Goal: Information Seeking & Learning: Find specific fact

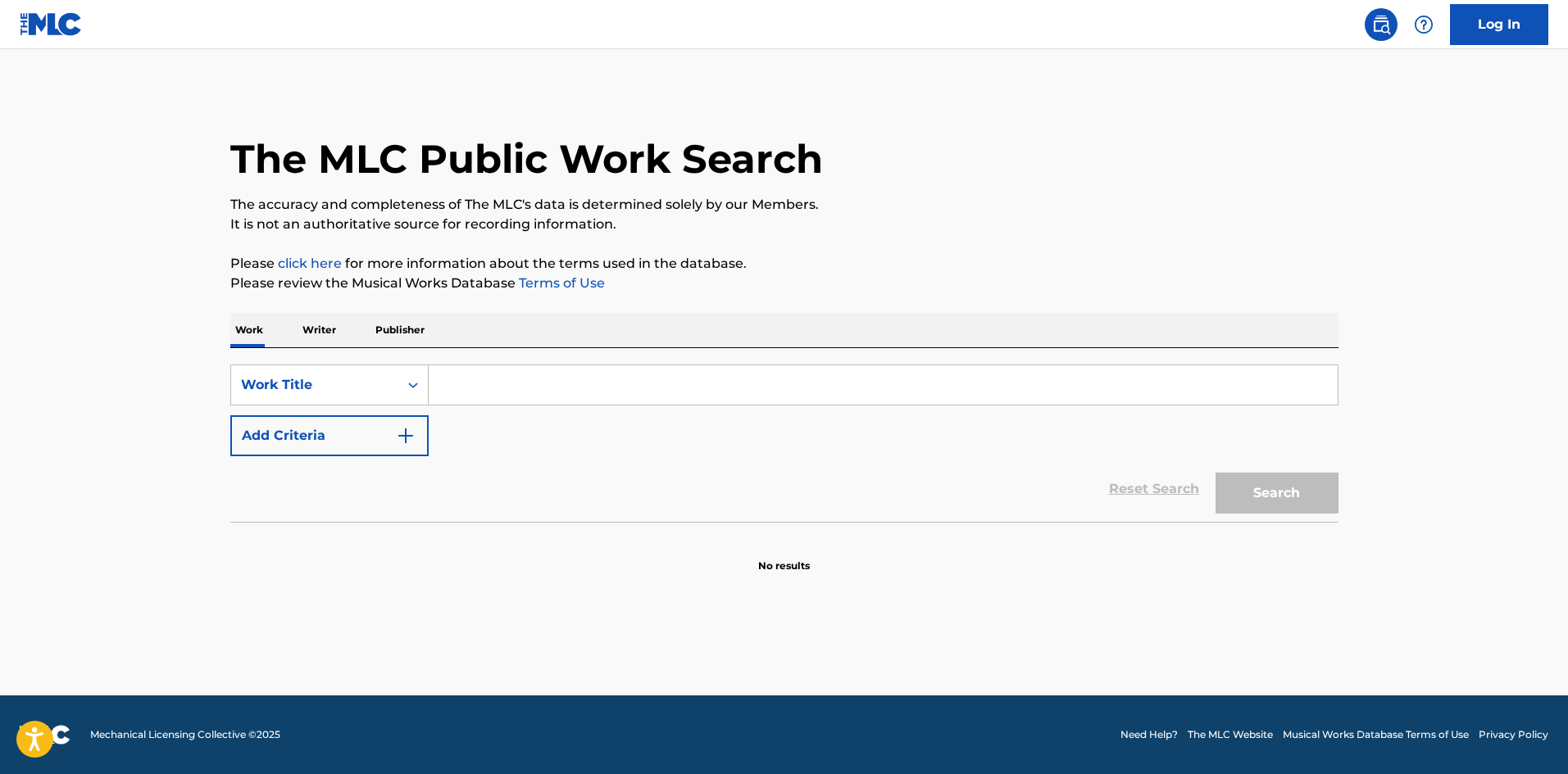
click at [431, 385] on input "Search Form" at bounding box center [883, 385] width 909 height 40
paste input "ASÍ NO ME SIRVES"
type input "ASÍ NO ME SIRVES"
click at [1215, 473] on button "Search" at bounding box center [1277, 493] width 123 height 41
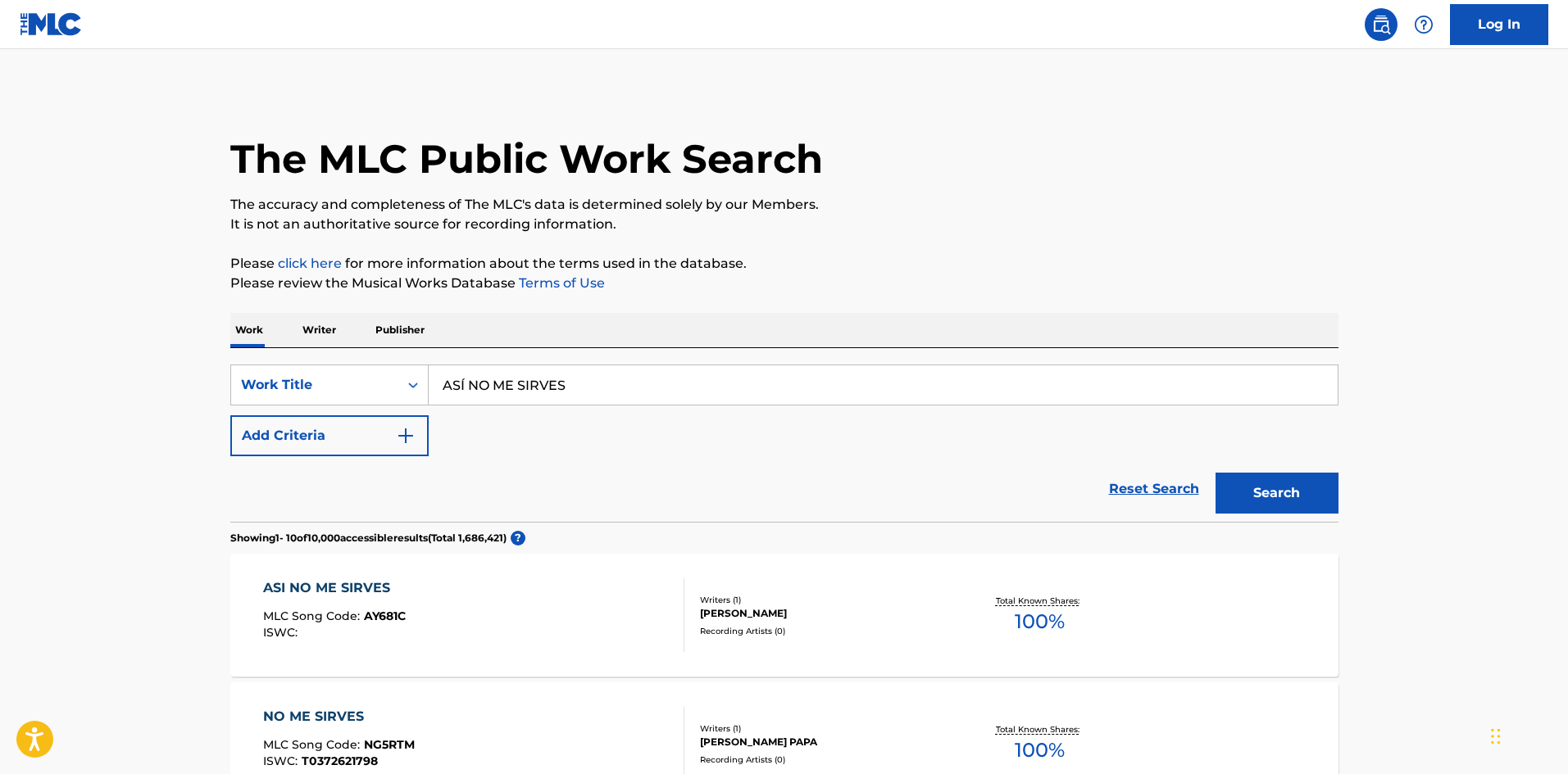
click at [912, 629] on div "Recording Artists ( 0 )" at bounding box center [823, 630] width 248 height 12
drag, startPoint x: 674, startPoint y: 375, endPoint x: 359, endPoint y: 385, distance: 315.2
click at [361, 384] on div "SearchWithCriteria912233eb-f639-4386-abc1-5857749c84e1 Work Title ASÍ NO ME SIR…" at bounding box center [784, 385] width 1109 height 41
paste input "ERROR FAVORITO"
type input "ERROR FAVORITO"
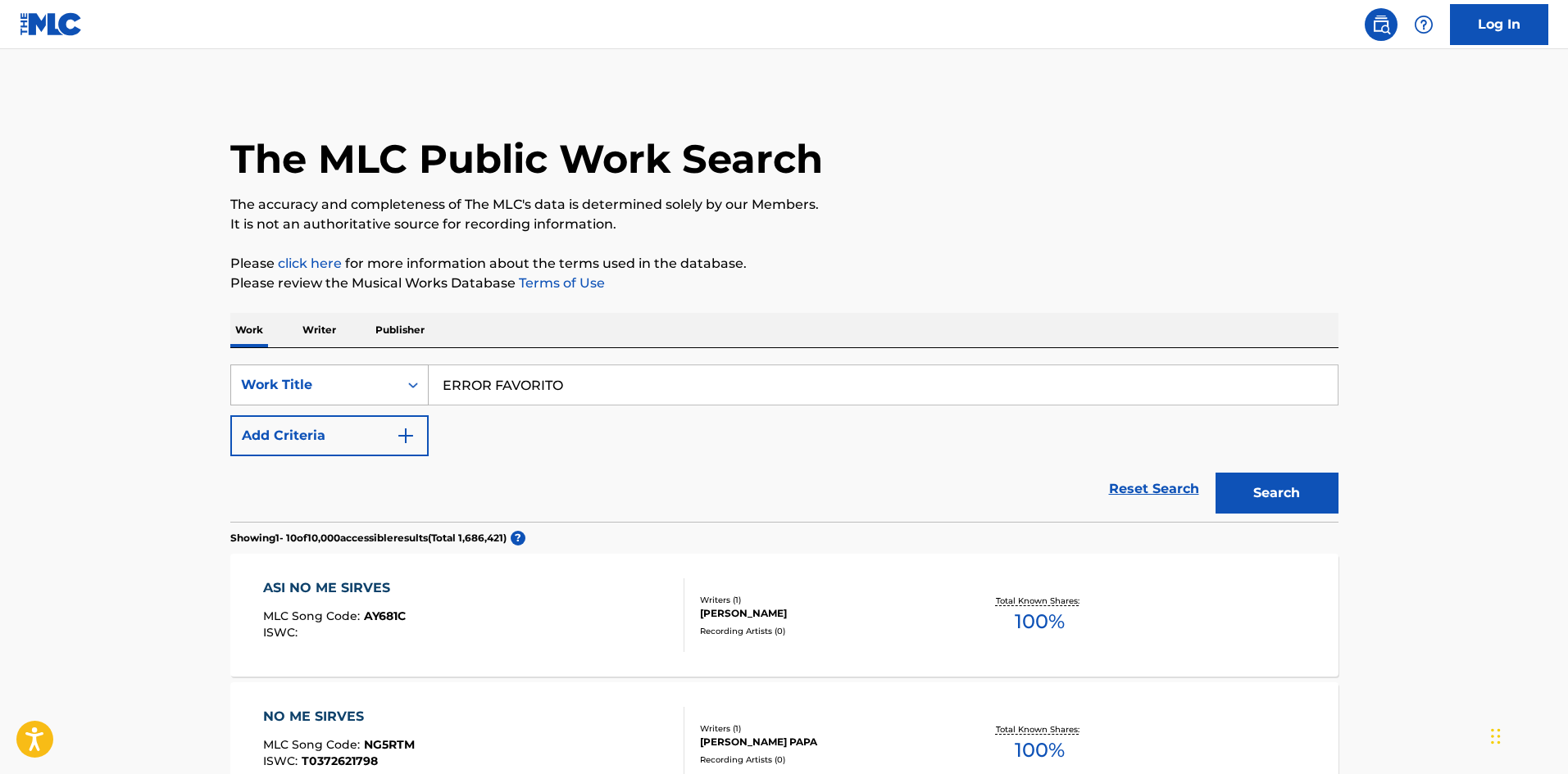
click at [1215, 473] on button "Search" at bounding box center [1277, 493] width 123 height 41
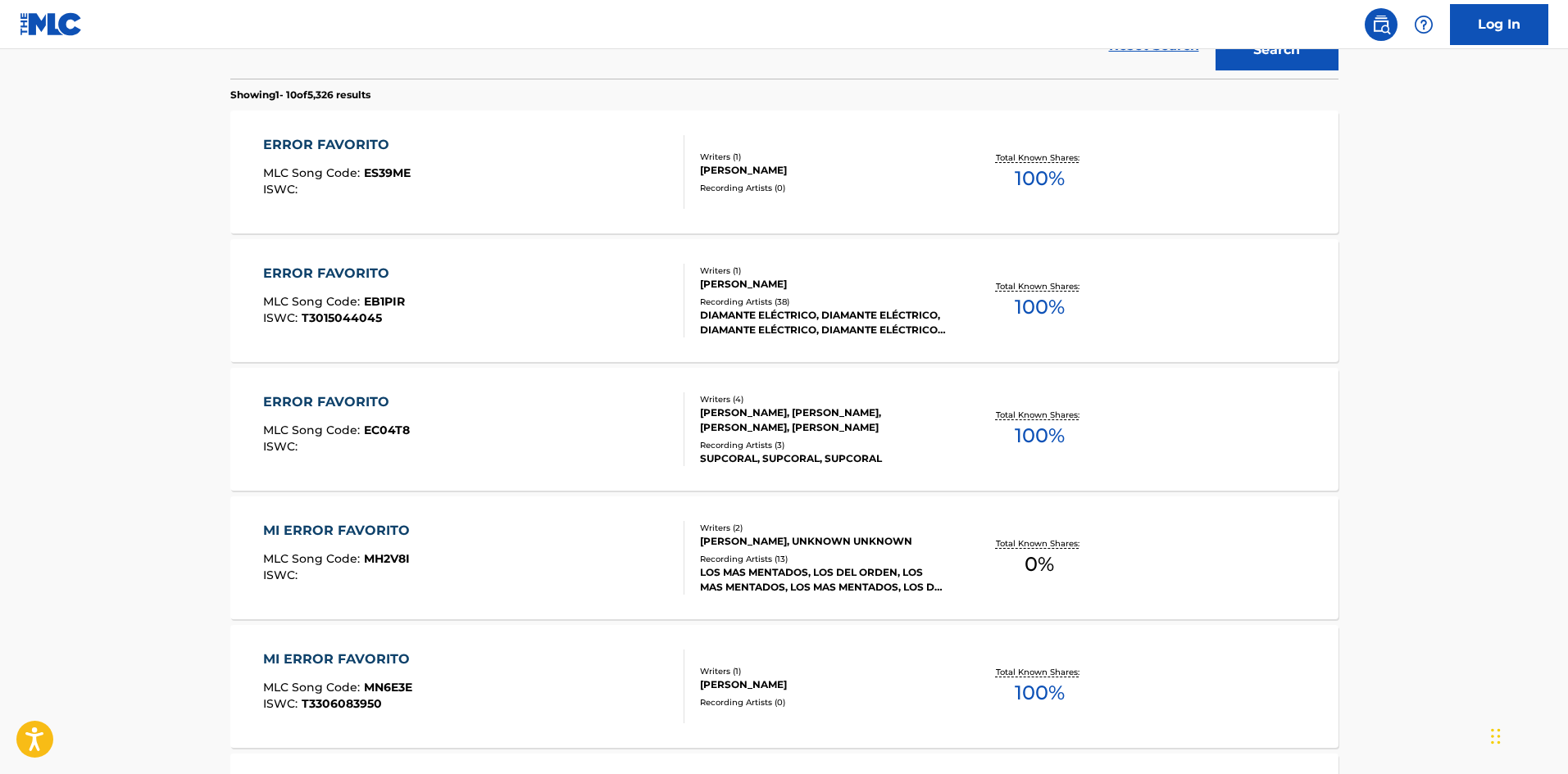
scroll to position [410, 0]
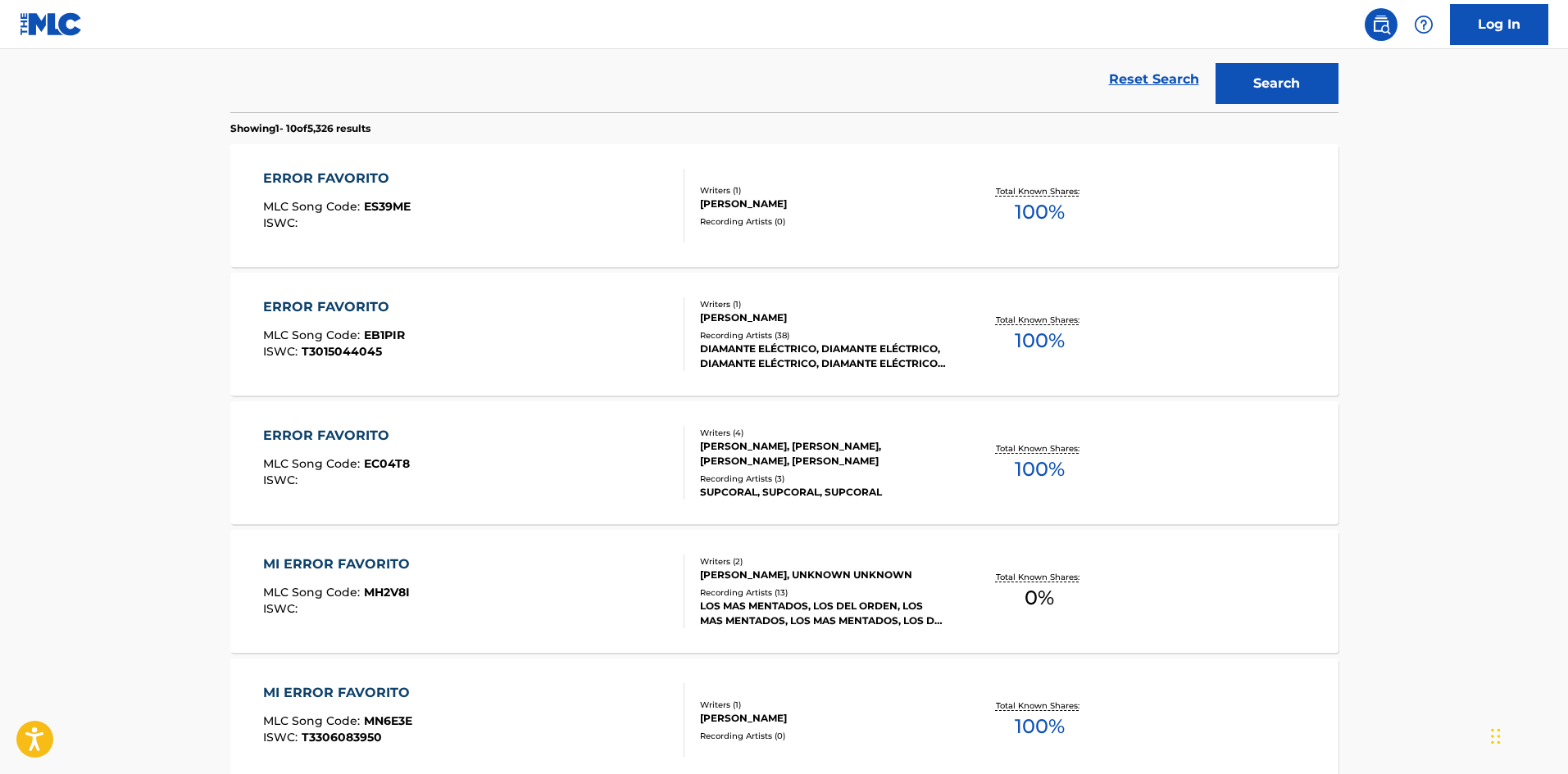
click at [782, 199] on div "[PERSON_NAME]" at bounding box center [823, 204] width 248 height 15
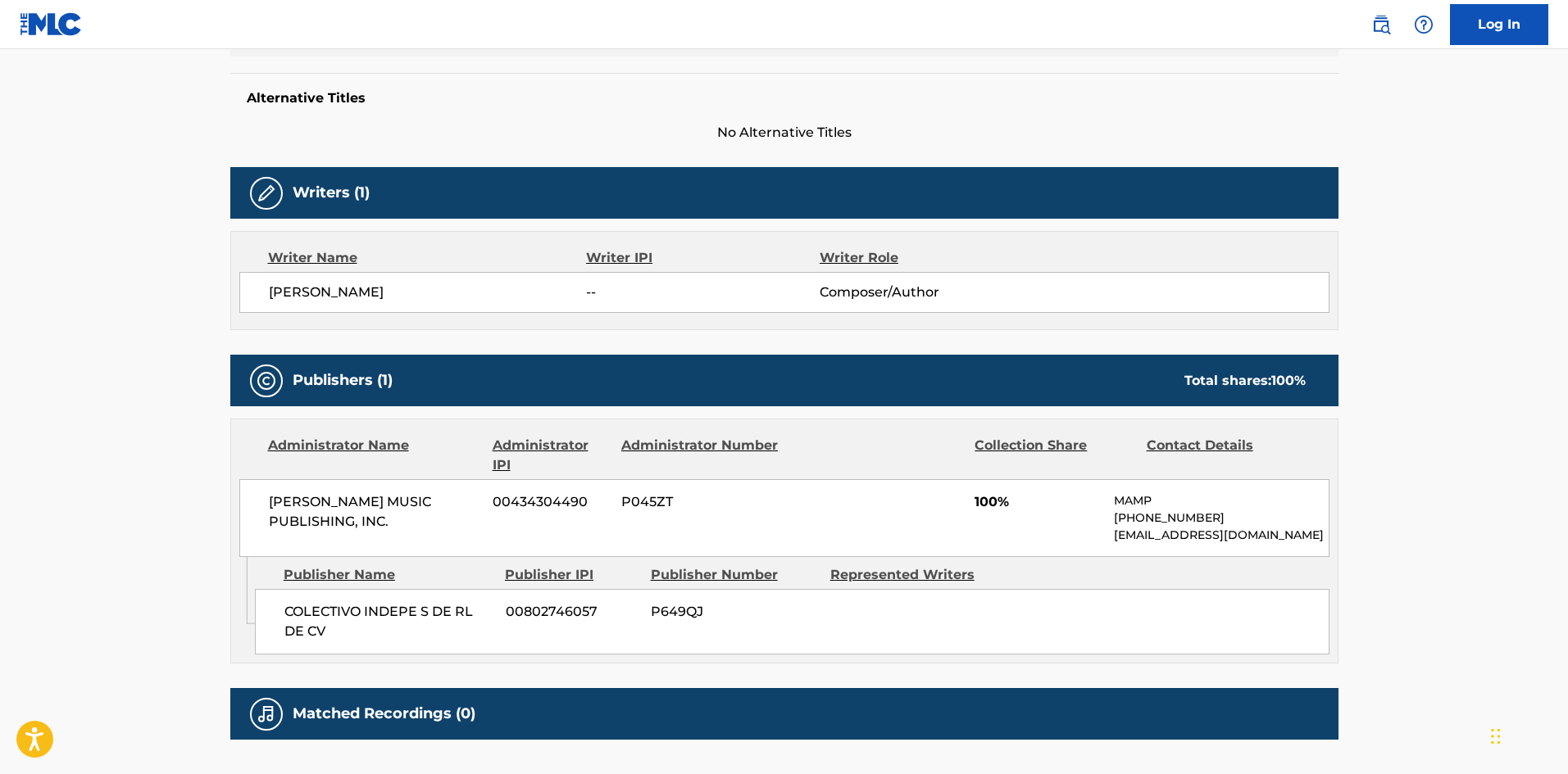
scroll to position [164, 0]
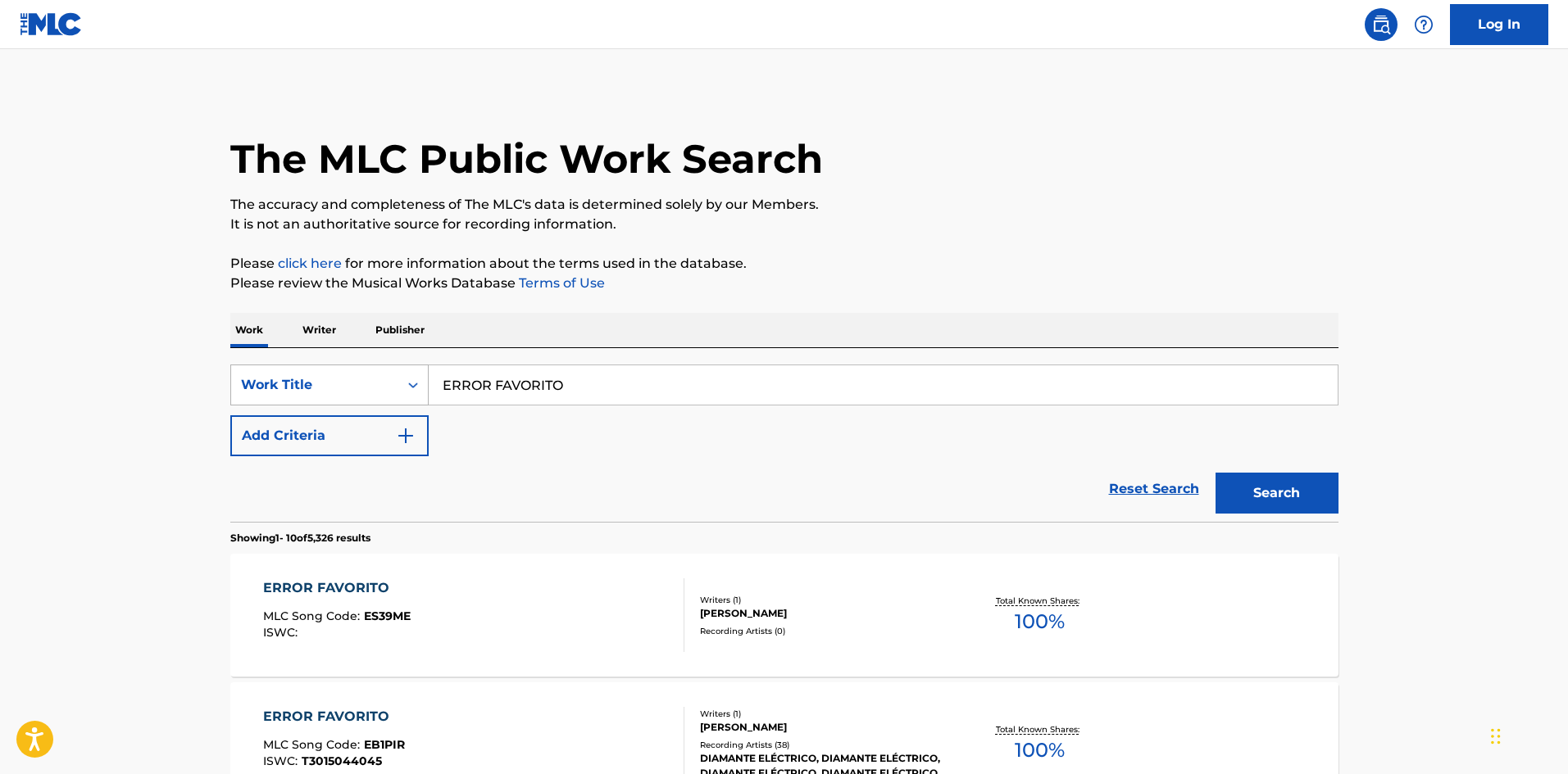
drag, startPoint x: 345, startPoint y: 405, endPoint x: 332, endPoint y: 407, distance: 13.2
click at [337, 407] on div "SearchWithCriteria912233eb-f639-4386-abc1-5857749c84e1 Work Title ERROR FAVORIT…" at bounding box center [784, 410] width 1109 height 92
paste input "LA ÚLTIMA LLAMADA"
type input "LA ÚLTIMA LLAMADA"
click at [1215, 473] on button "Search" at bounding box center [1277, 493] width 123 height 41
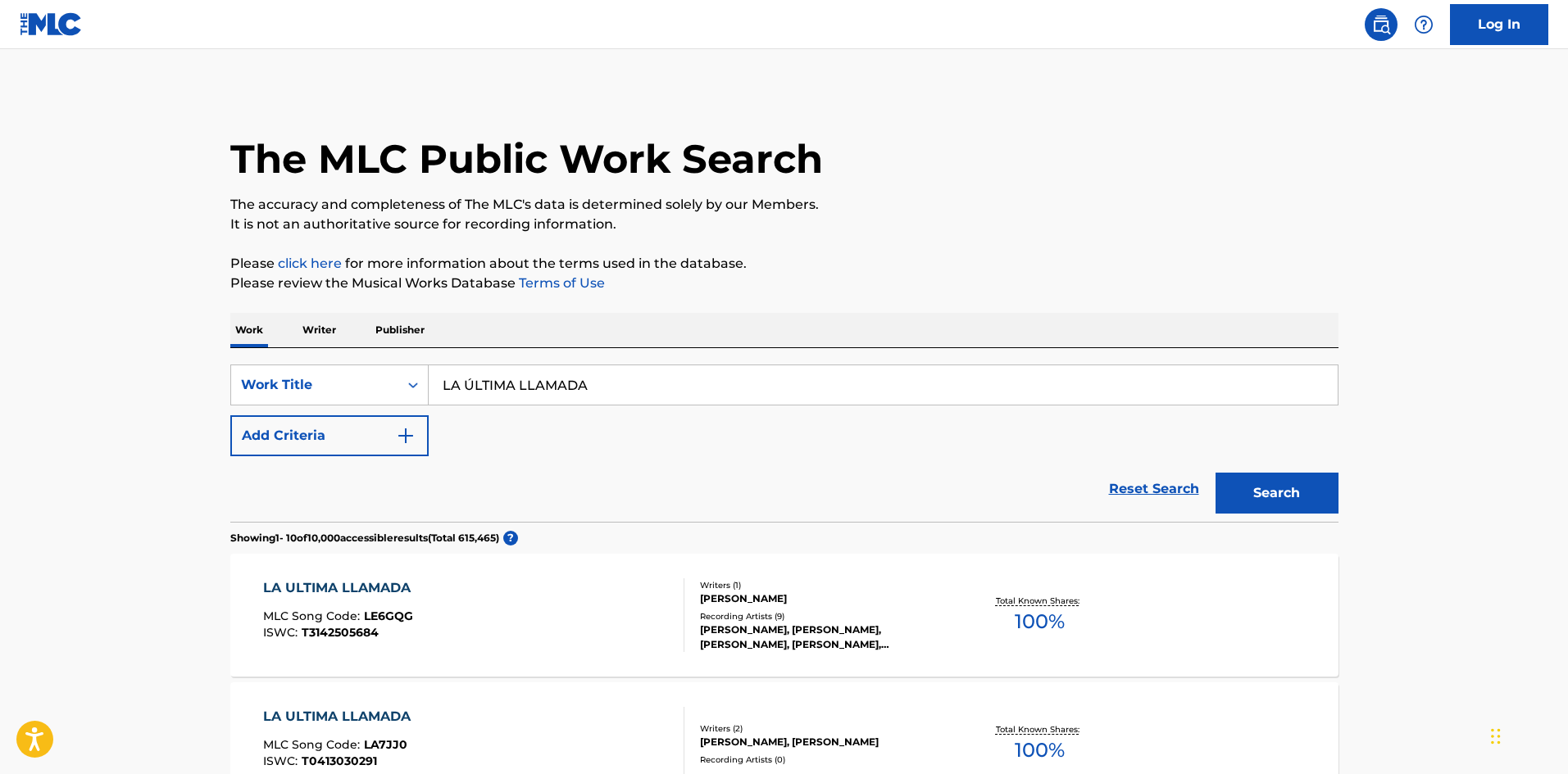
click at [345, 443] on button "Add Criteria" at bounding box center [329, 435] width 198 height 41
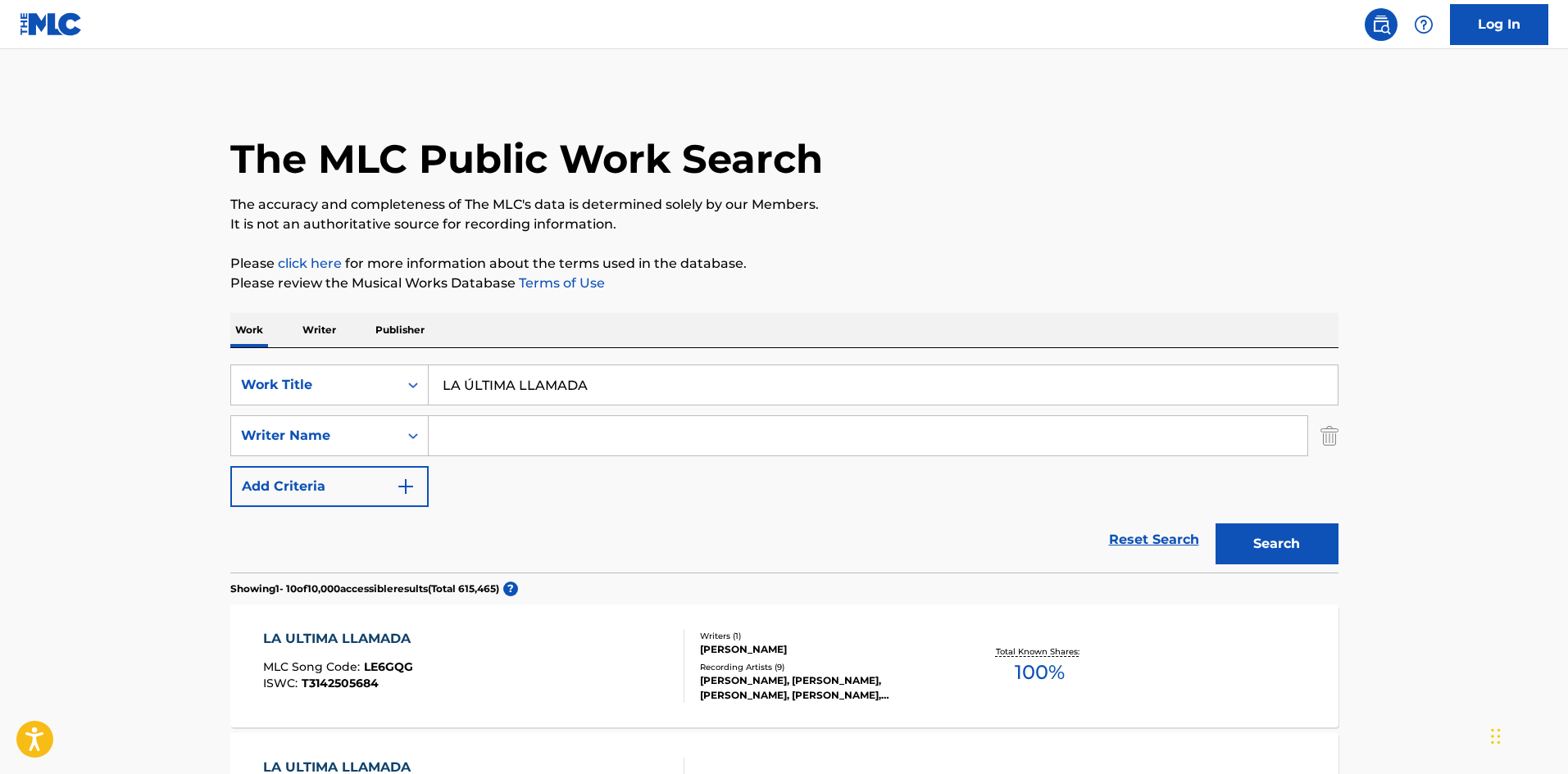
click at [518, 430] on input "Search Form" at bounding box center [868, 435] width 879 height 40
type input "mara"
click at [1215, 524] on button "Search" at bounding box center [1277, 544] width 123 height 41
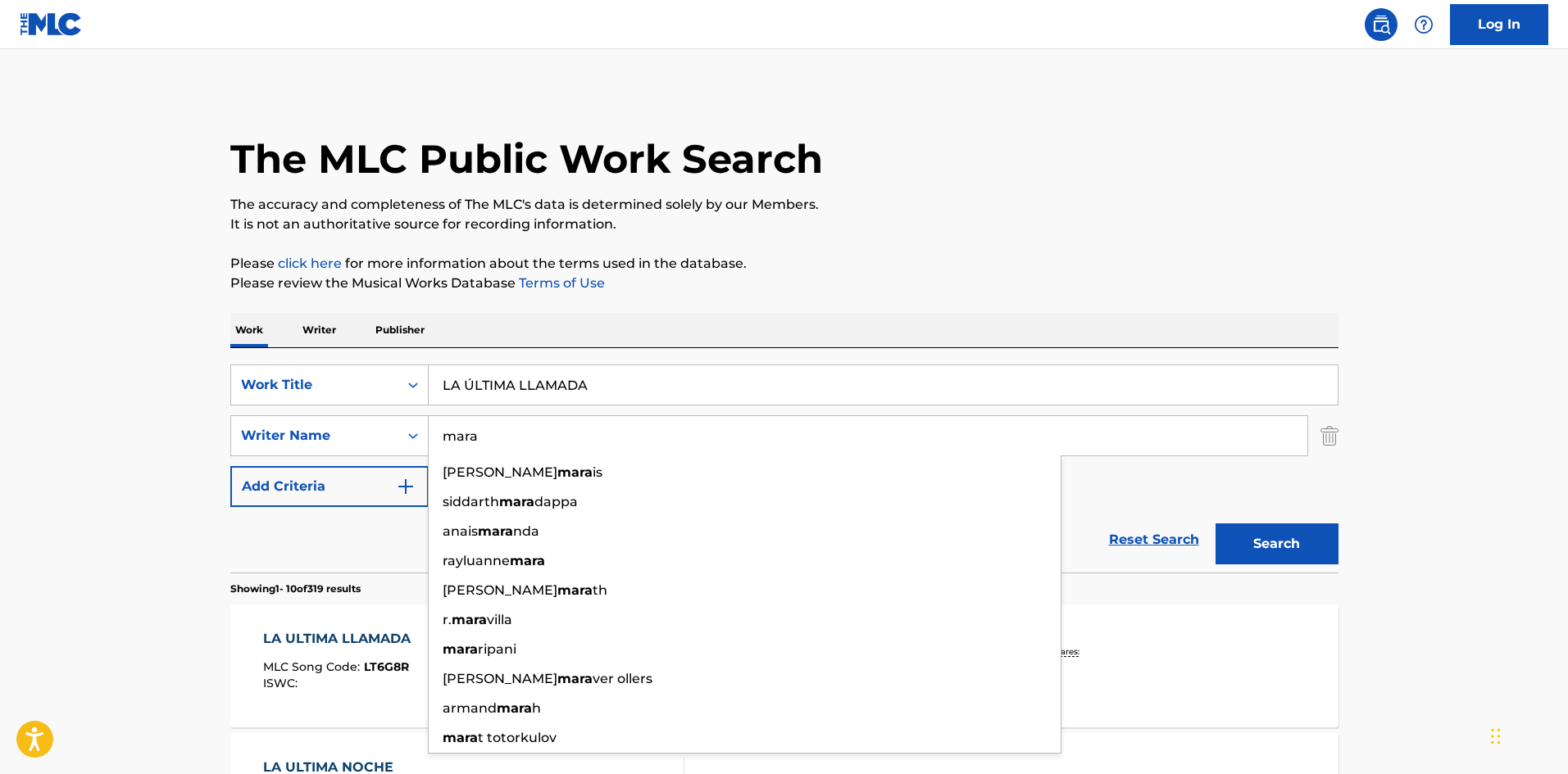
click at [567, 425] on input "mara" at bounding box center [868, 435] width 879 height 40
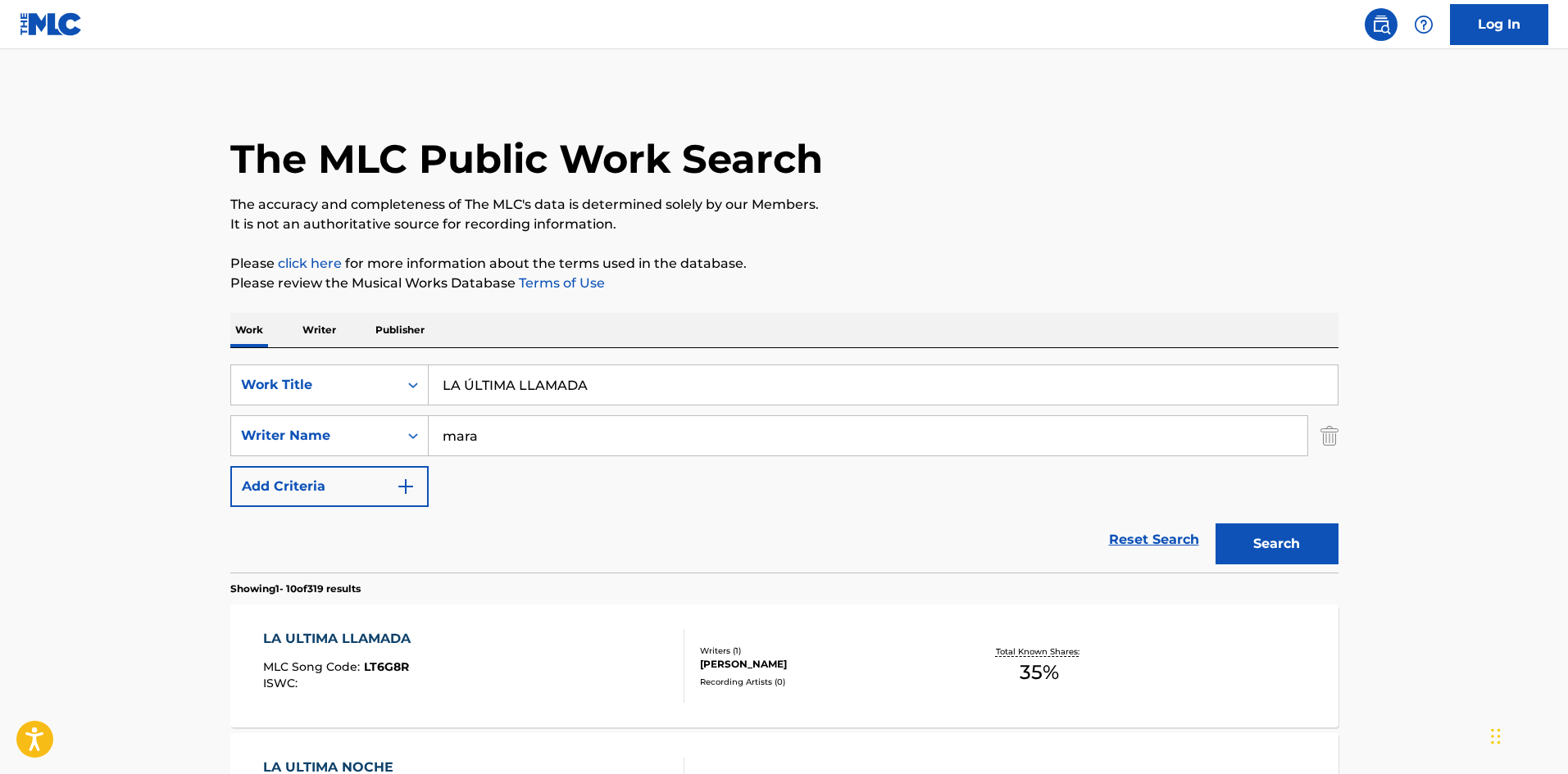
click at [815, 660] on div "[PERSON_NAME]" at bounding box center [823, 664] width 248 height 15
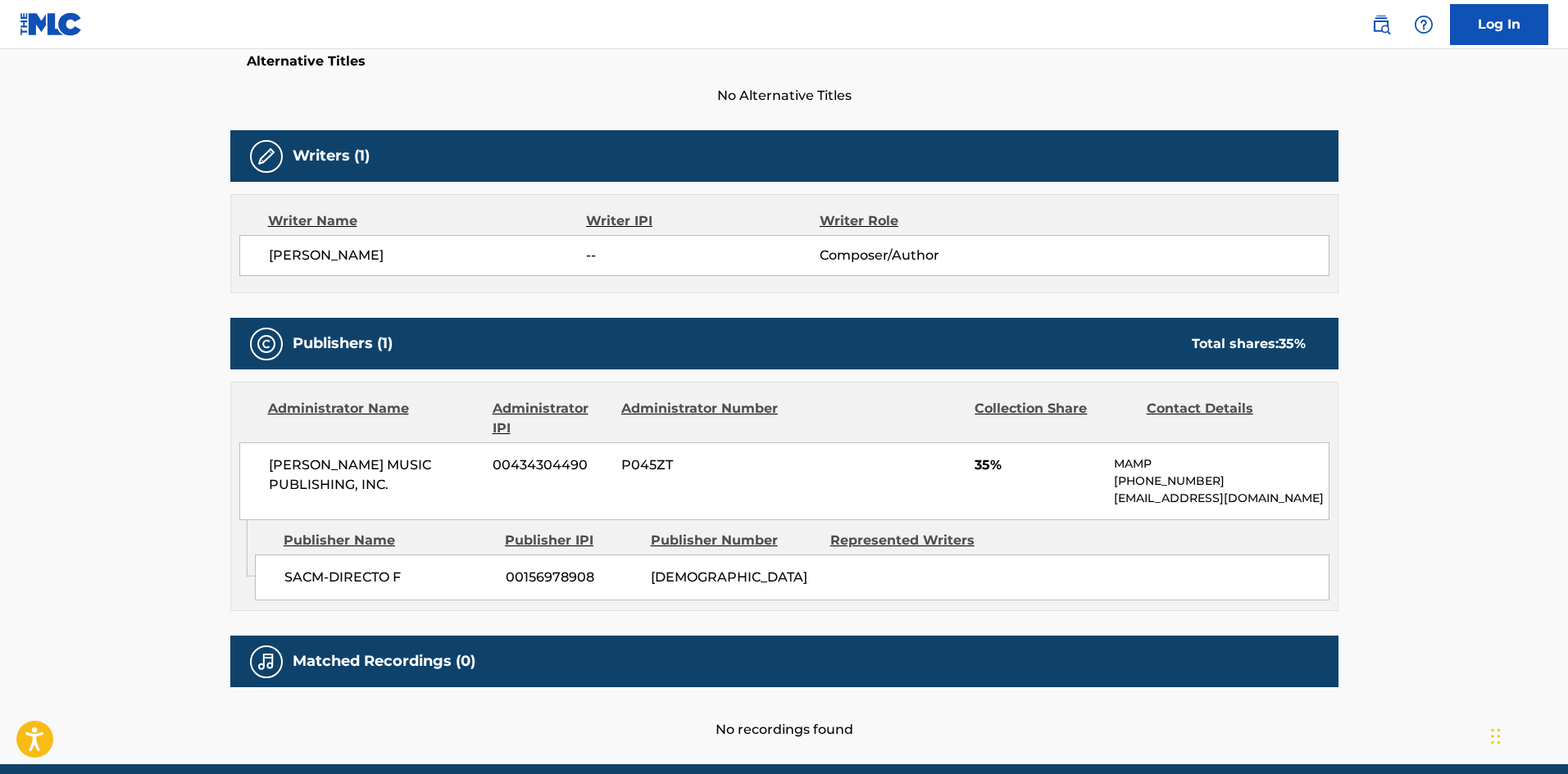
scroll to position [410, 0]
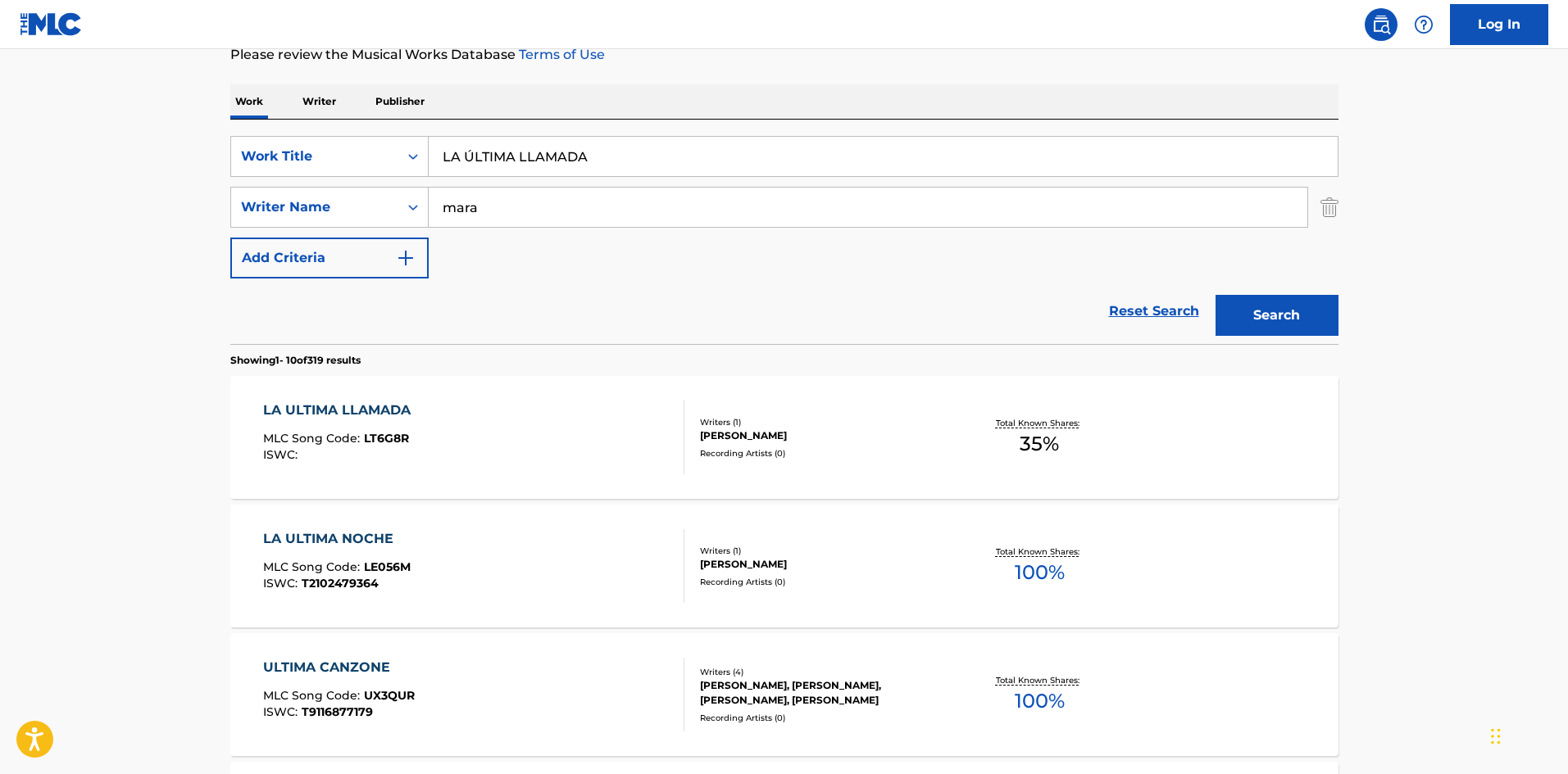
scroll to position [328, 0]
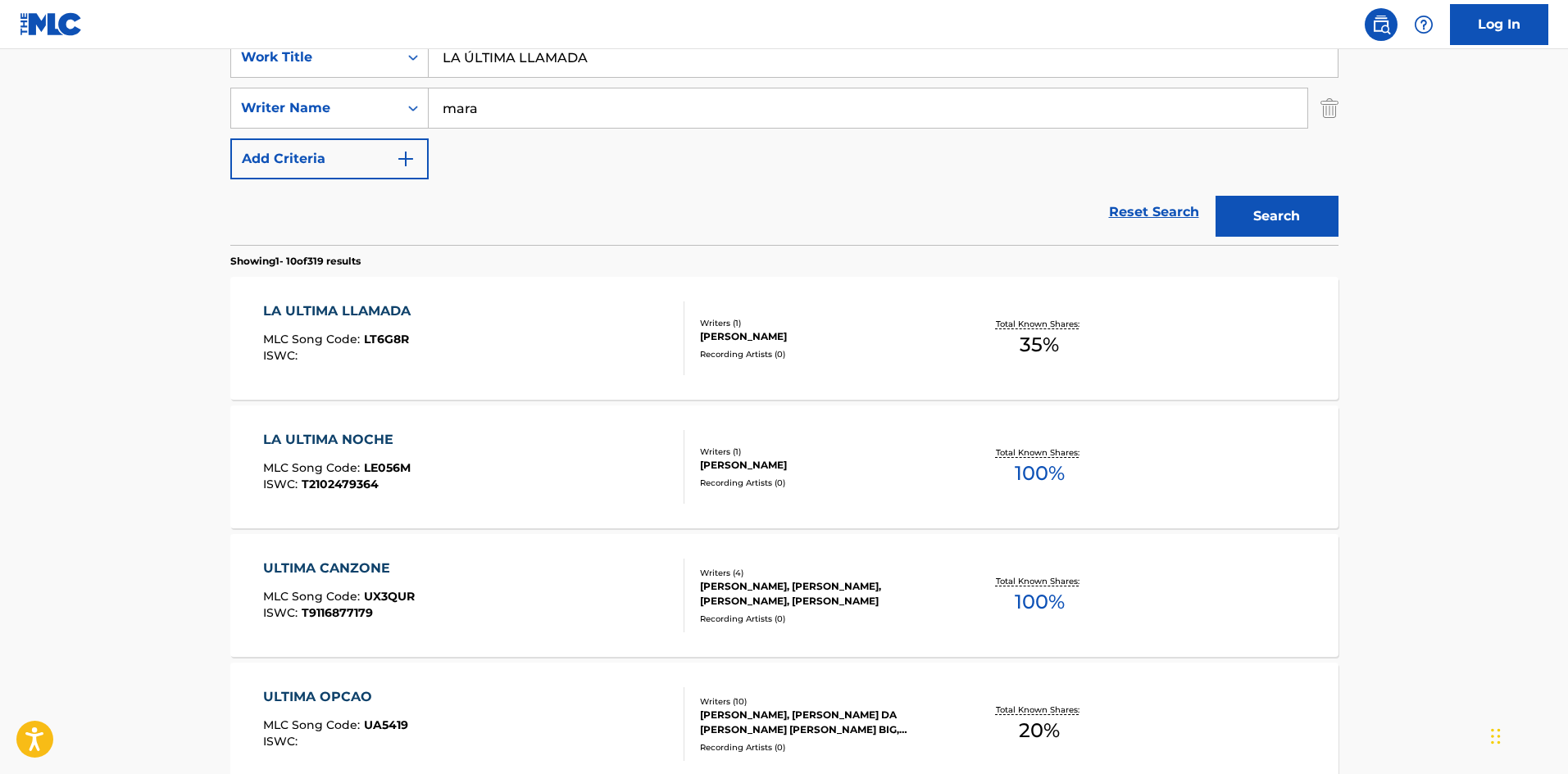
drag, startPoint x: 693, startPoint y: 64, endPoint x: 65, endPoint y: 75, distance: 628.1
click at [65, 75] on main "The MLC Public Work Search The accuracy and completeness of The MLC's data is d…" at bounding box center [784, 686] width 1568 height 1929
type input "g"
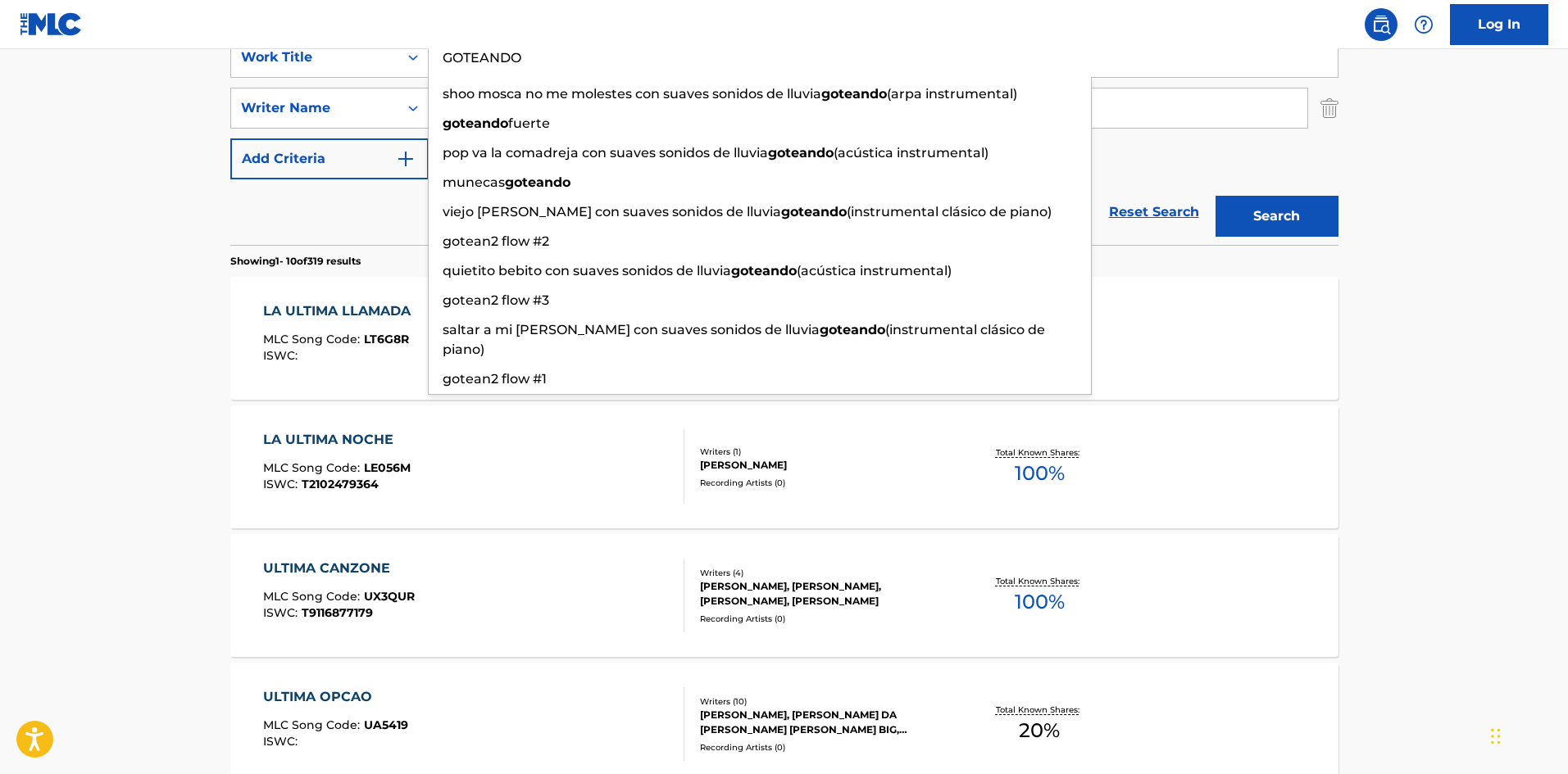
type input "GOTEANDO"
click at [1215, 196] on button "Search" at bounding box center [1277, 216] width 123 height 41
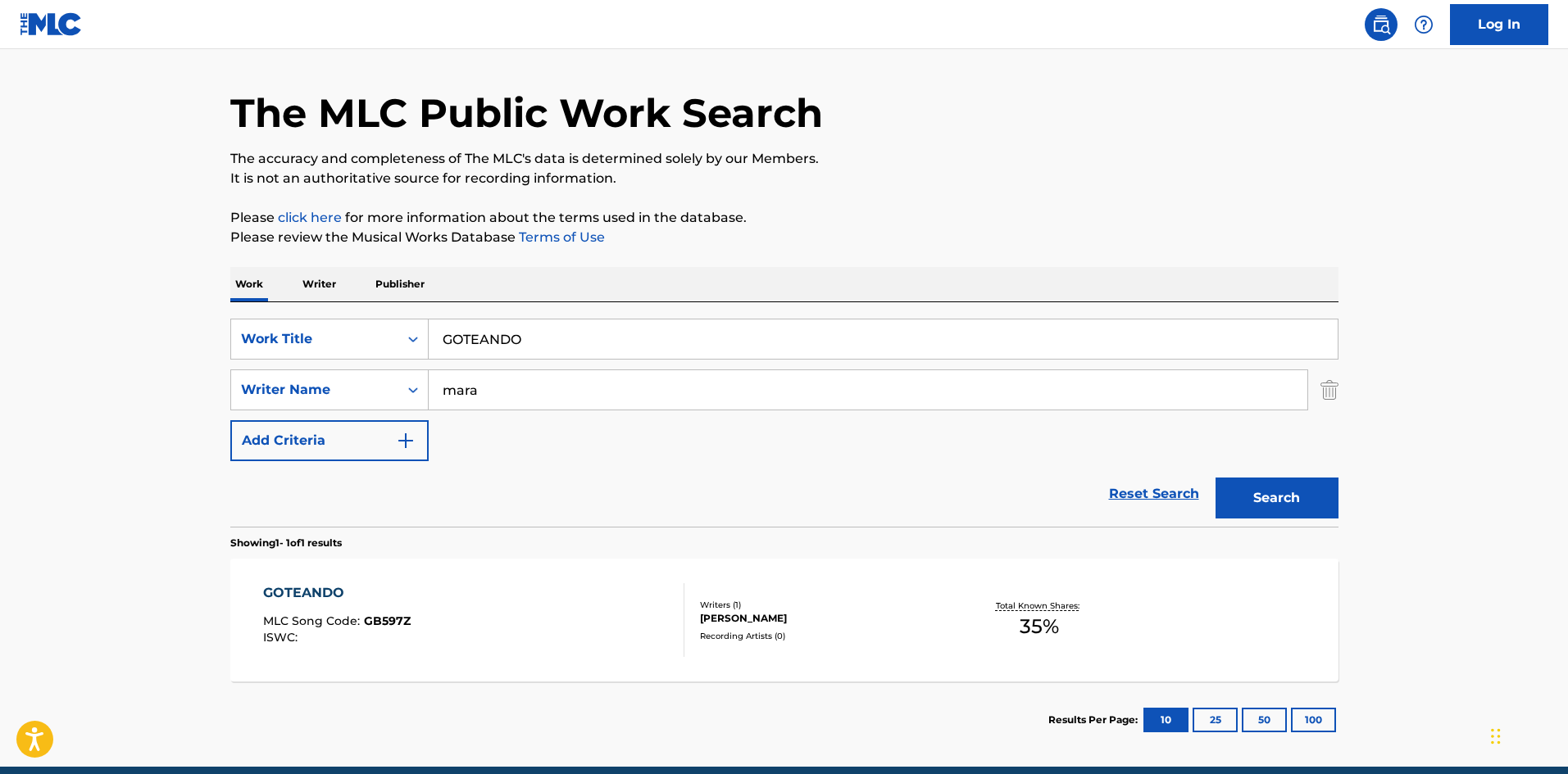
scroll to position [117, 0]
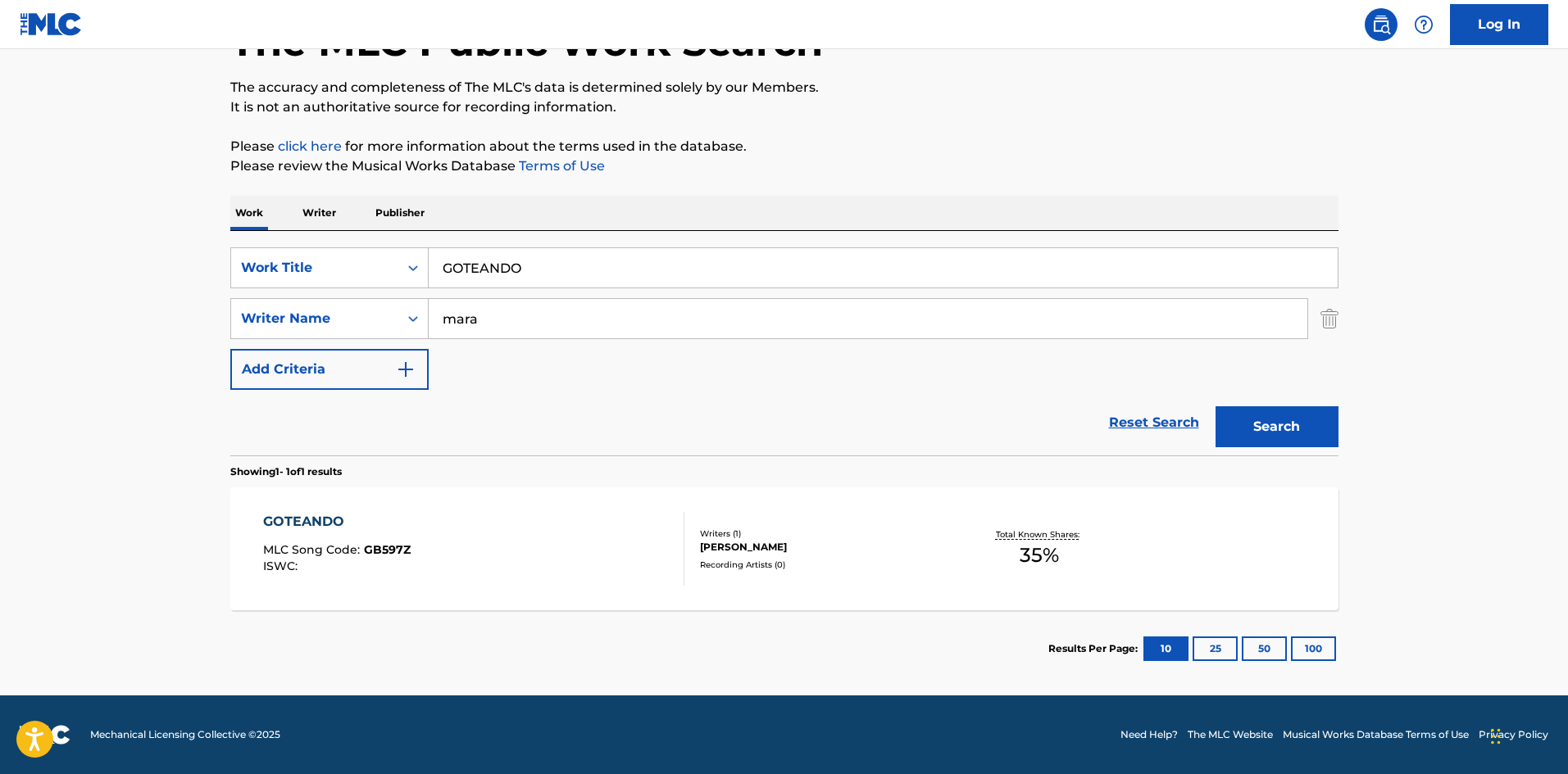
click at [826, 548] on div "[PERSON_NAME]" at bounding box center [823, 548] width 248 height 15
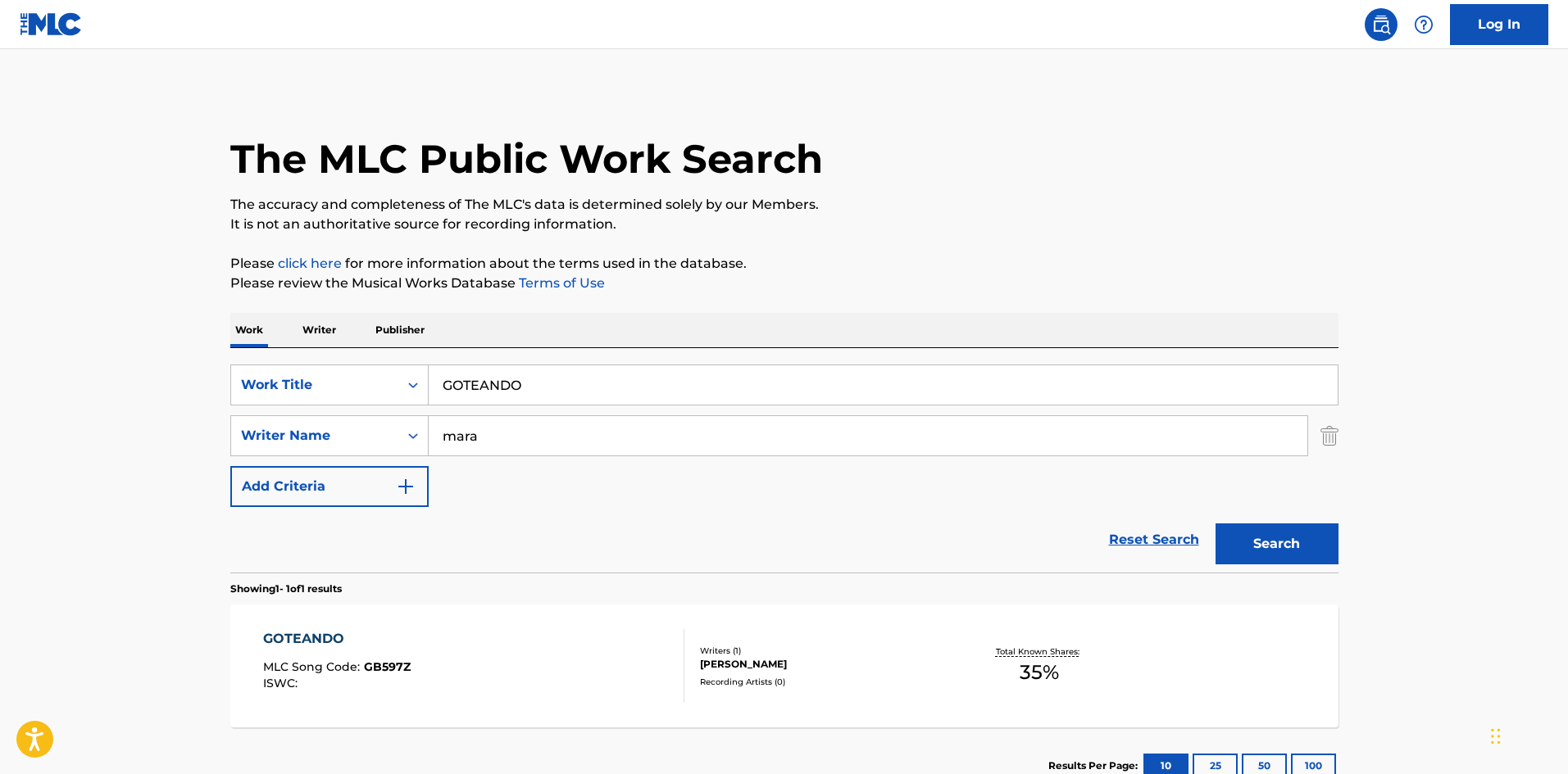
scroll to position [24, 0]
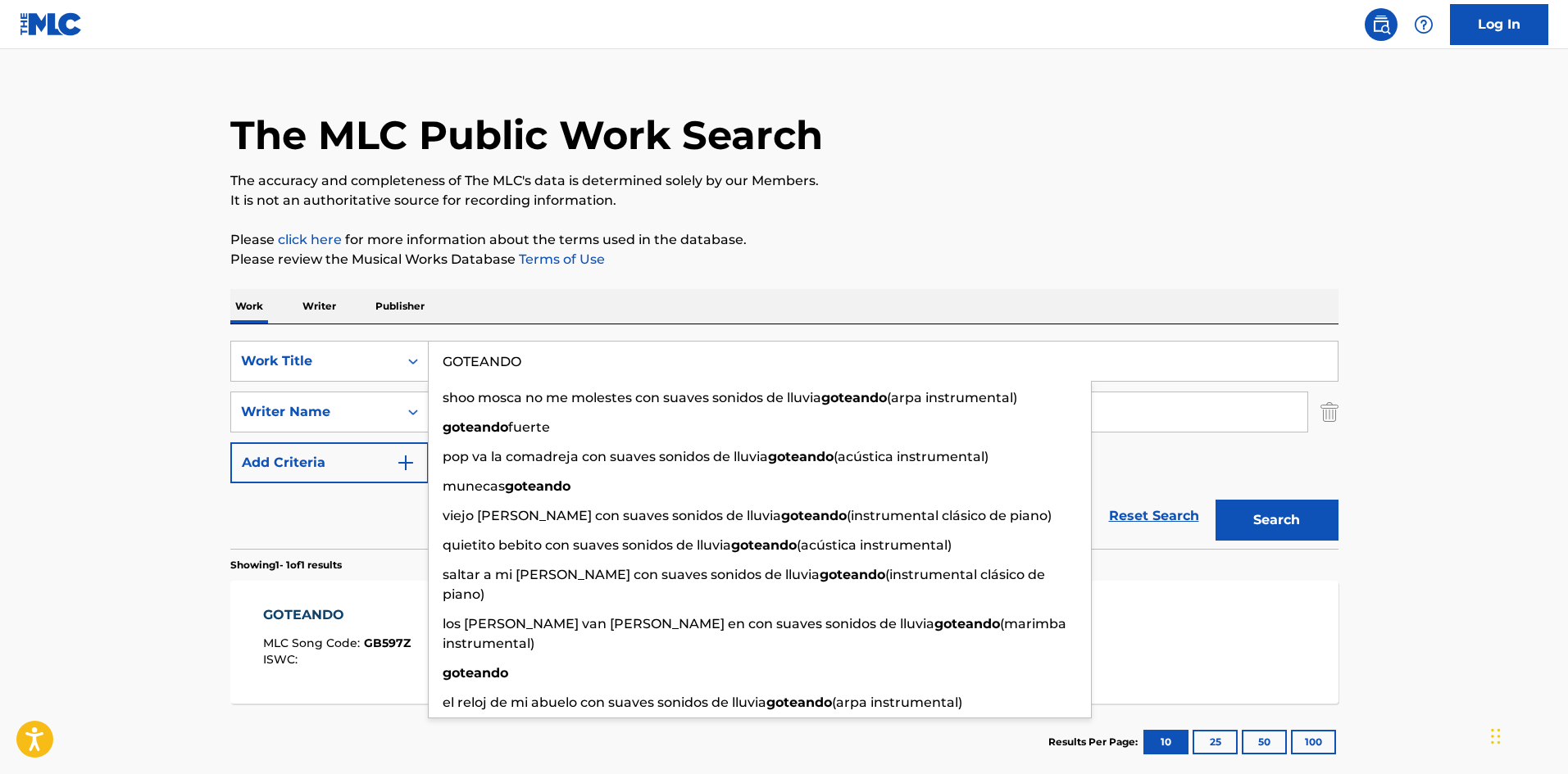
drag, startPoint x: 659, startPoint y: 358, endPoint x: 310, endPoint y: 301, distance: 353.6
click at [312, 301] on div "Work Writer Publisher SearchWithCriteria912233eb-f639-4386-abc1-5857749c84e1 Wo…" at bounding box center [784, 535] width 1109 height 491
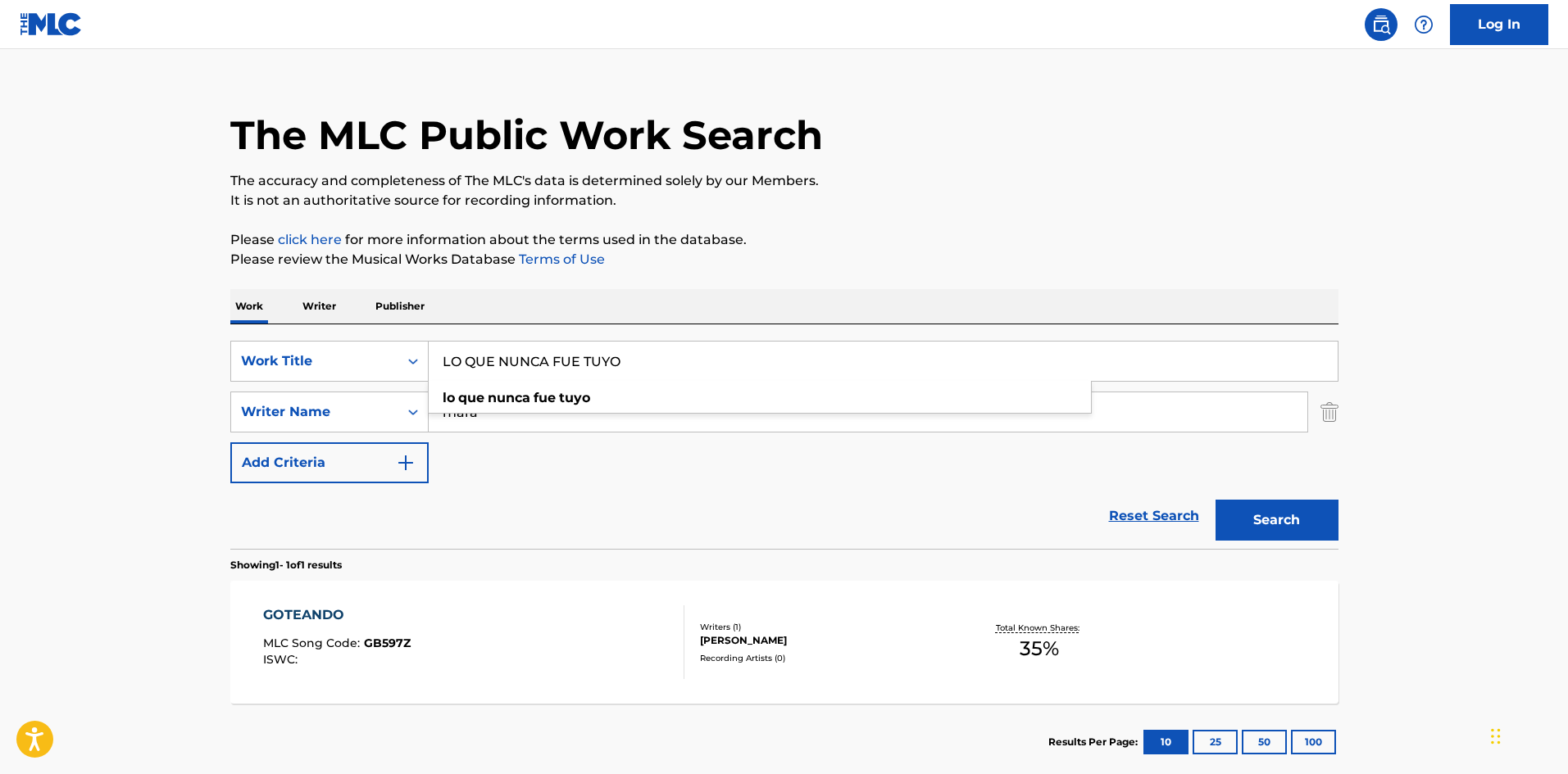
type input "LO QUE NUNCA FUE TUYO"
click at [1215, 500] on button "Search" at bounding box center [1277, 520] width 123 height 41
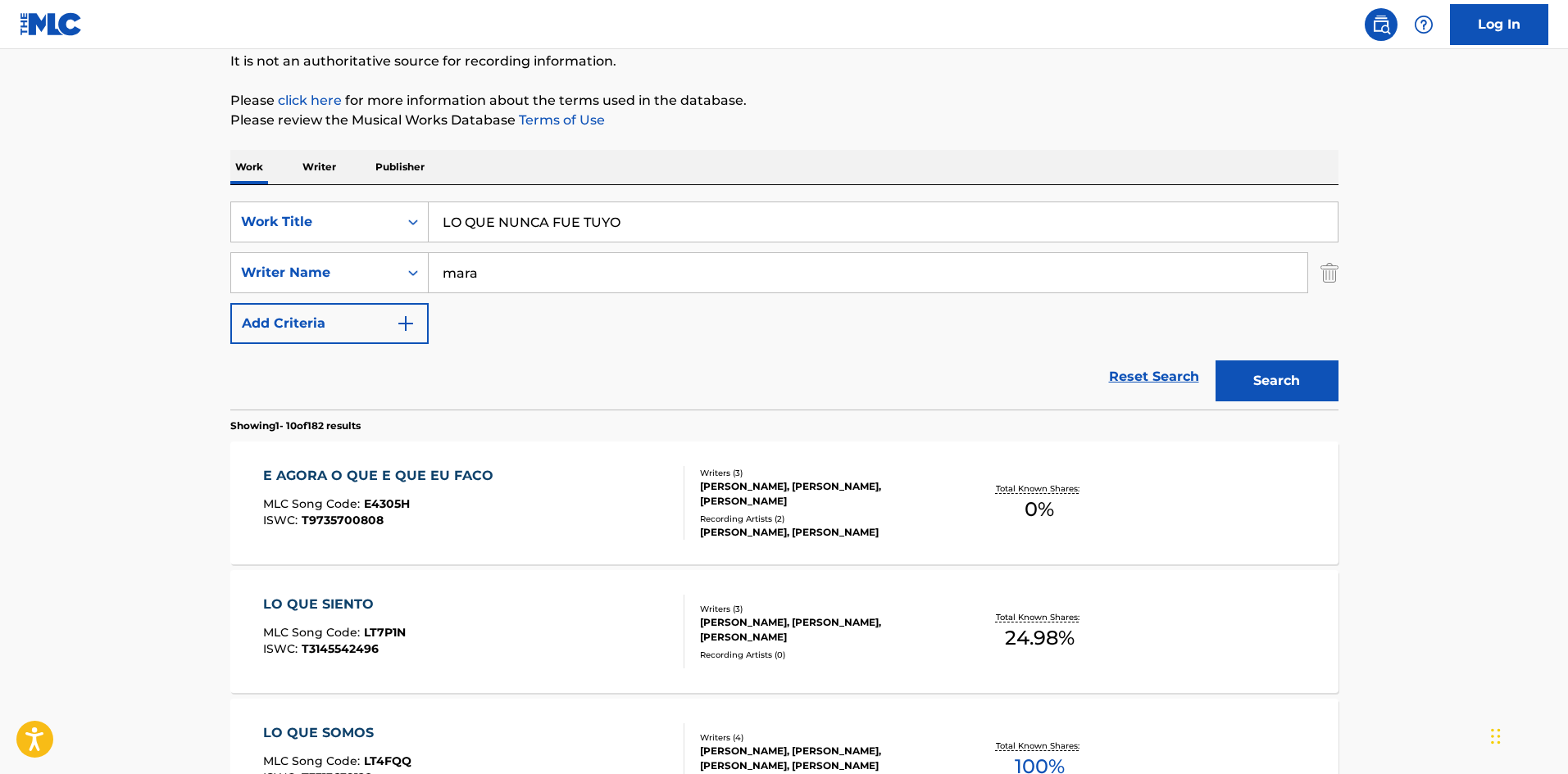
scroll to position [328, 0]
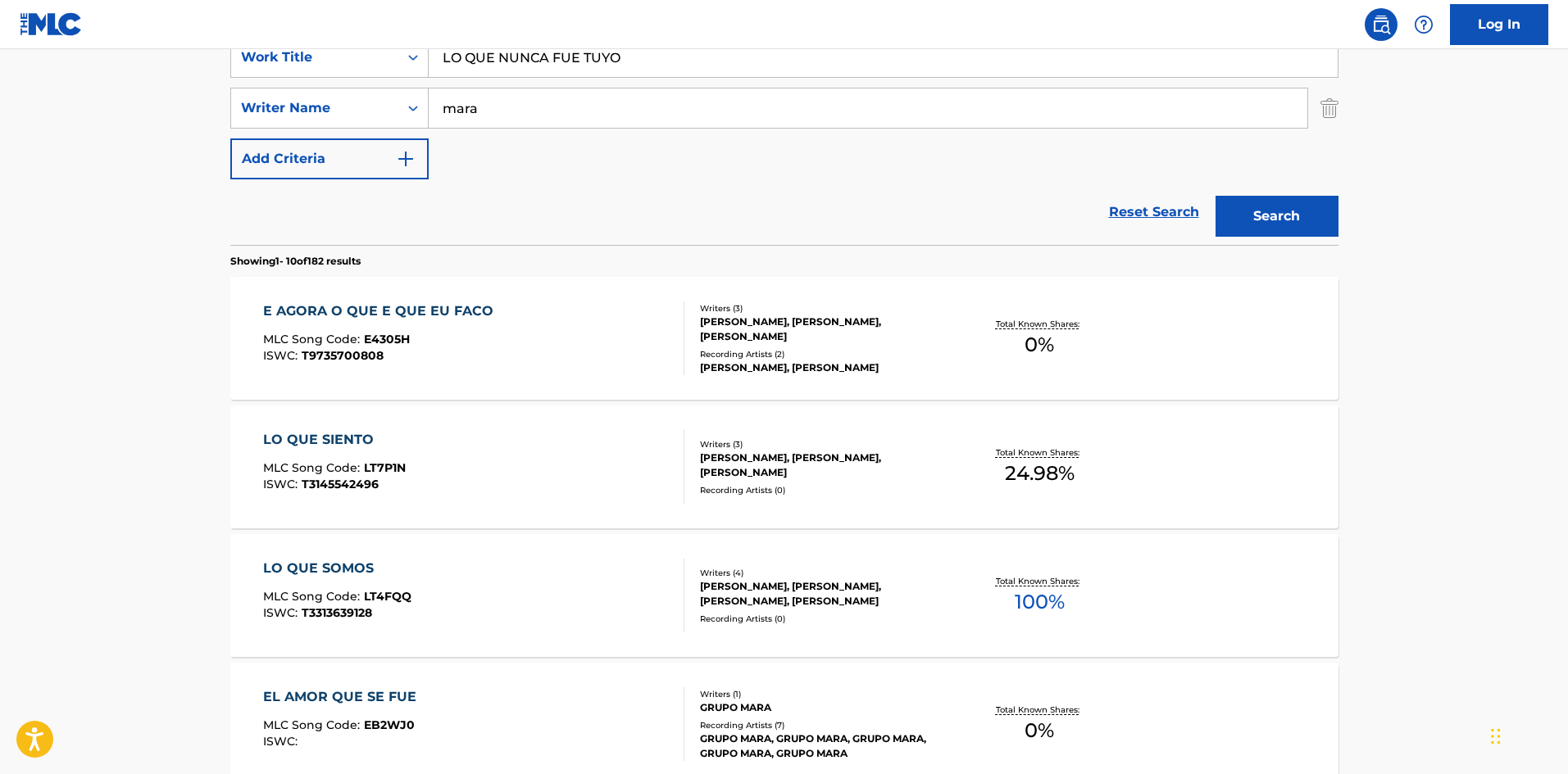
click at [806, 349] on div "Recording Artists ( 2 )" at bounding box center [823, 353] width 248 height 12
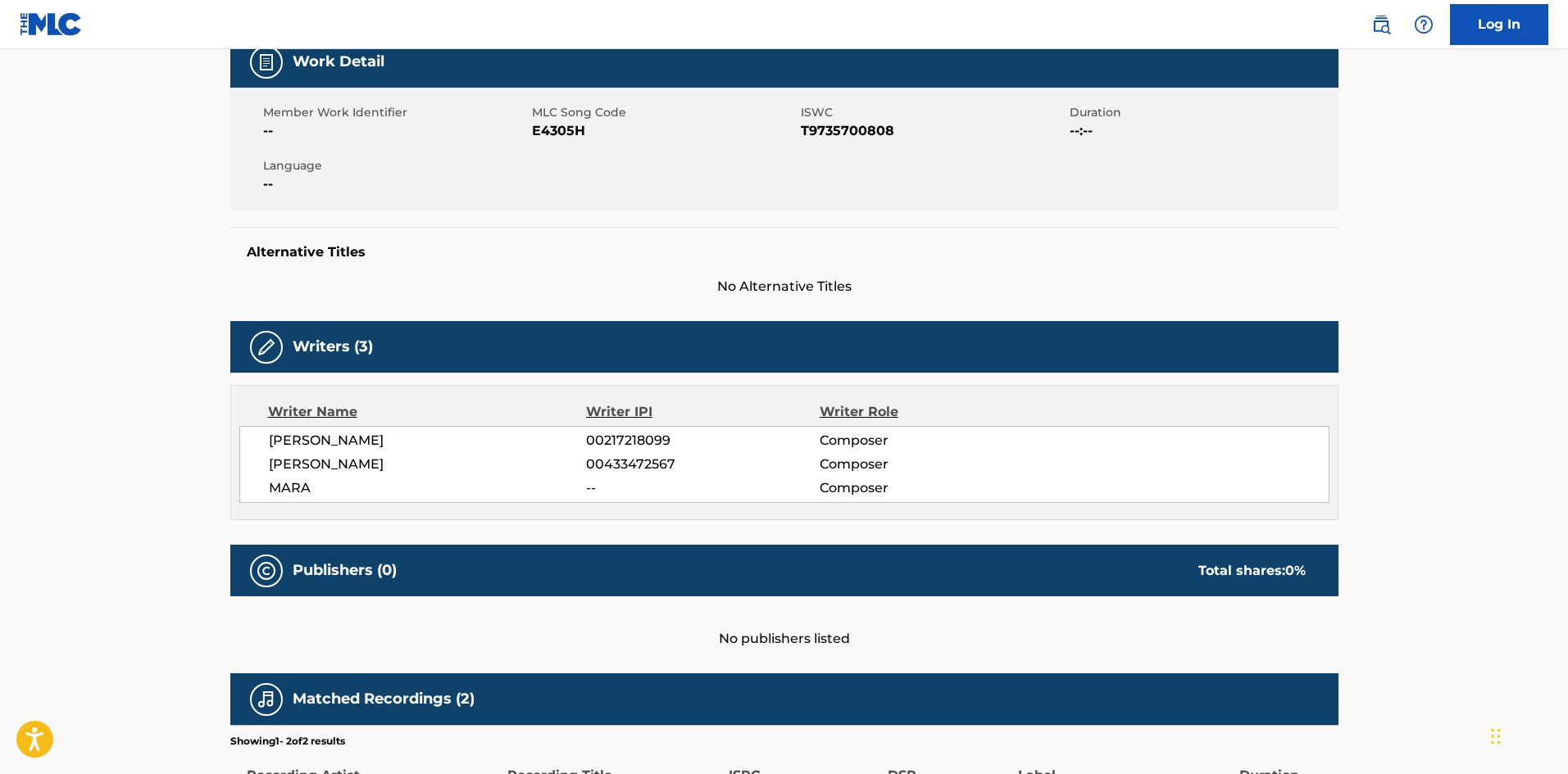
scroll to position [457, 0]
